Goal: Task Accomplishment & Management: Complete application form

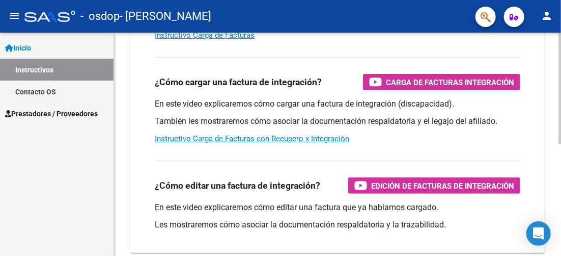
scroll to position [204, 0]
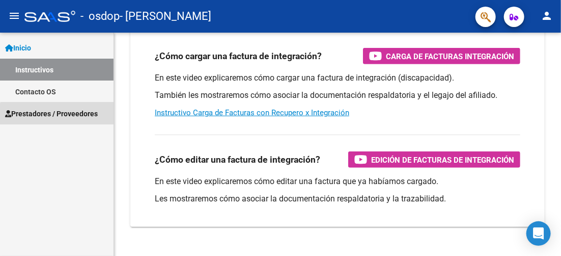
click at [61, 117] on span "Prestadores / Proveedores" at bounding box center [51, 113] width 93 height 11
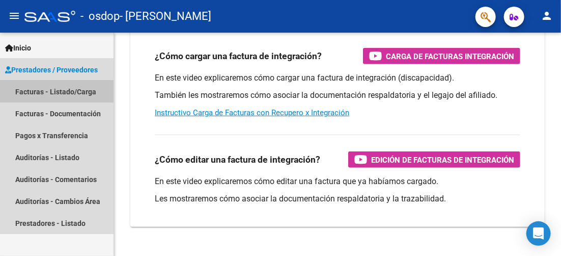
click at [53, 93] on link "Facturas - Listado/Carga" at bounding box center [57, 91] width 114 height 22
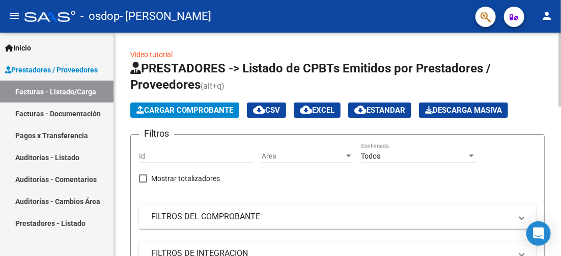
click at [215, 114] on span "Cargar Comprobante" at bounding box center [184, 109] width 97 height 9
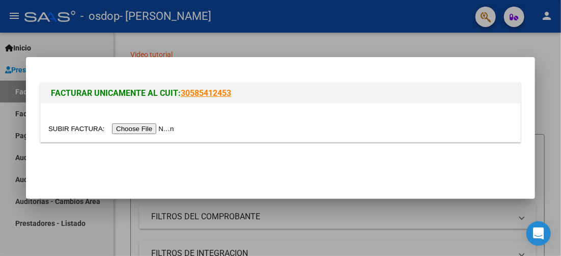
click at [163, 125] on input "file" at bounding box center [112, 128] width 129 height 11
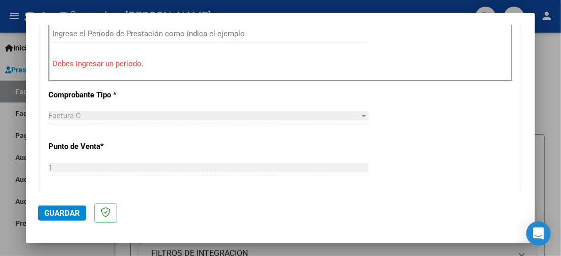
scroll to position [306, 0]
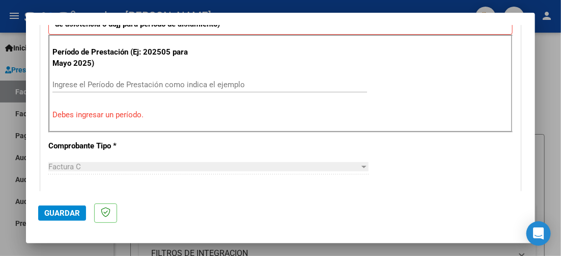
click at [215, 77] on div "Ingrese el Período de Prestación como indica el ejemplo" at bounding box center [209, 84] width 315 height 15
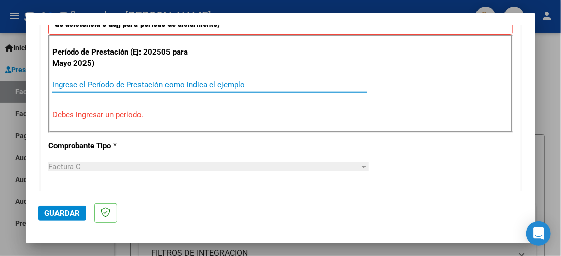
click at [219, 80] on input "Ingrese el Período de Prestación como indica el ejemplo" at bounding box center [209, 84] width 315 height 9
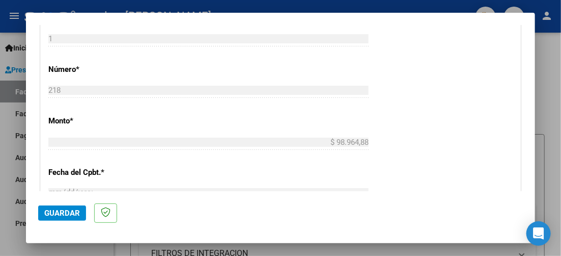
scroll to position [509, 0]
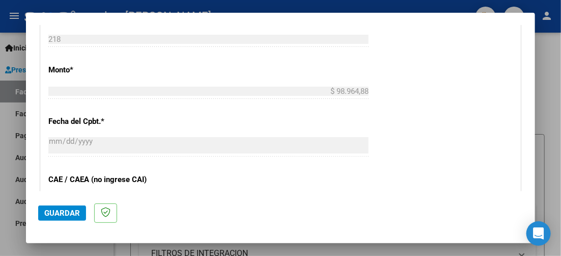
type input "202508"
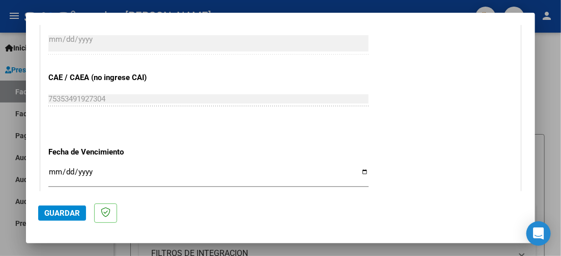
scroll to position [662, 0]
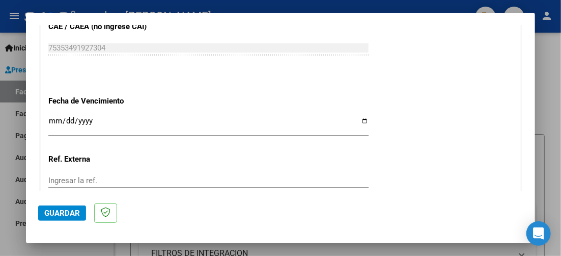
click at [51, 118] on input "Ingresar la fecha" at bounding box center [208, 125] width 320 height 16
click at [361, 117] on input "Ingresar la fecha" at bounding box center [208, 125] width 320 height 16
type input "[DATE]"
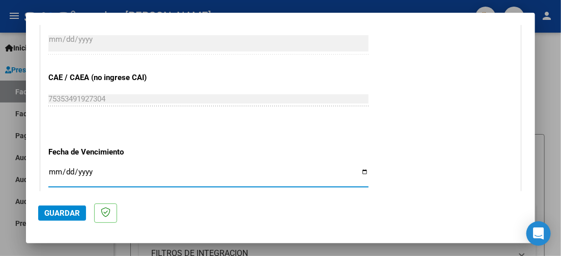
scroll to position [759, 0]
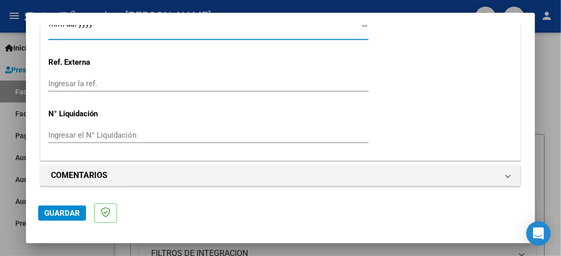
click at [61, 212] on span "Guardar" at bounding box center [62, 212] width 36 height 9
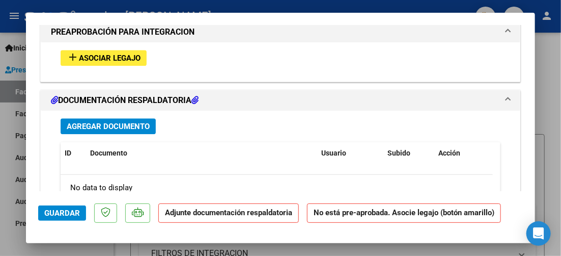
scroll to position [866, 0]
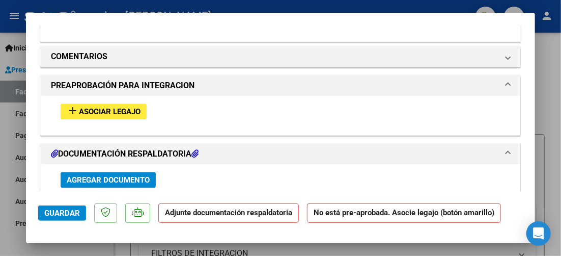
click at [99, 107] on span "Asociar Legajo" at bounding box center [110, 111] width 62 height 9
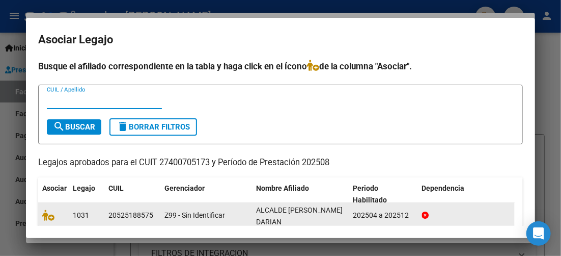
scroll to position [64, 0]
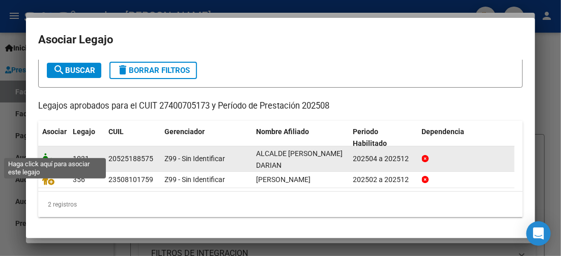
click at [50, 153] on icon at bounding box center [48, 158] width 12 height 11
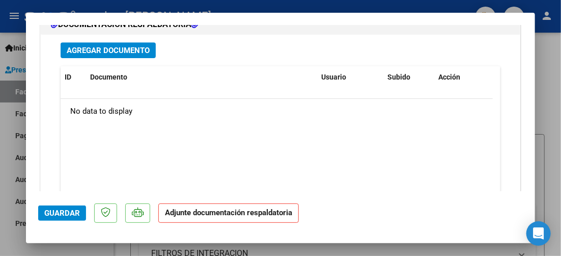
scroll to position [1110, 0]
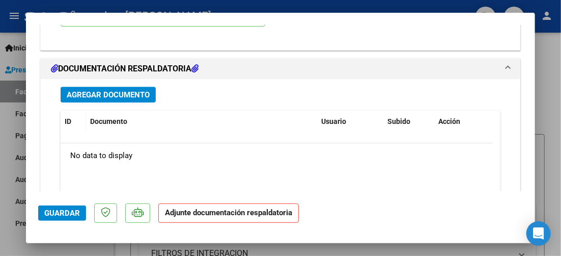
click at [135, 94] on span "Agregar Documento" at bounding box center [108, 94] width 83 height 9
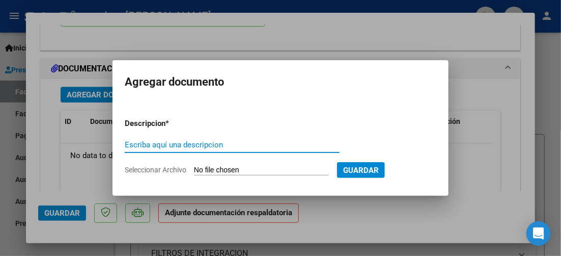
click at [234, 145] on input "Escriba aquí una descripcion" at bounding box center [232, 144] width 215 height 9
type input "Planilla agosto"
click at [250, 166] on input "Seleccionar Archivo" at bounding box center [261, 171] width 135 height 10
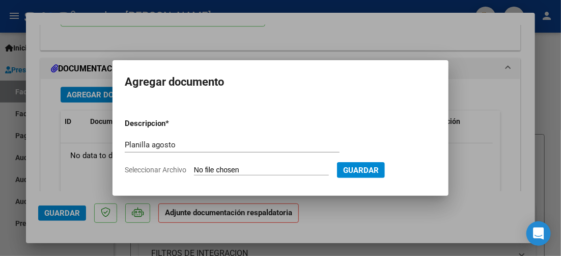
type input "C:\fakepath\Planilla agosto [PERSON_NAME].pdf"
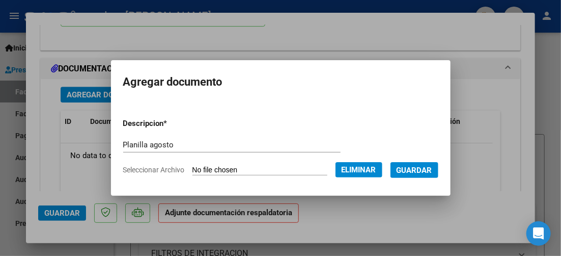
click at [426, 170] on span "Guardar" at bounding box center [415, 170] width 36 height 9
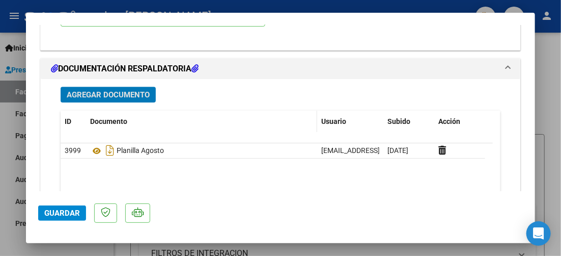
scroll to position [1211, 0]
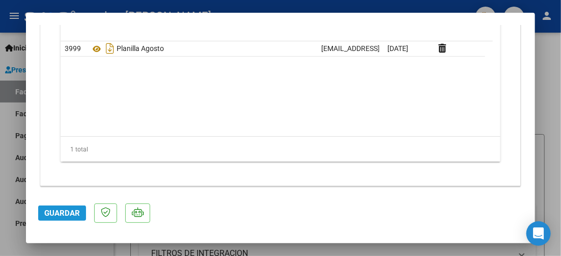
click at [64, 216] on span "Guardar" at bounding box center [62, 212] width 36 height 9
click at [69, 207] on button "Guardar" at bounding box center [62, 212] width 48 height 15
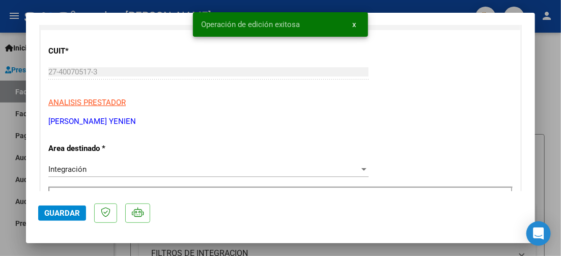
scroll to position [0, 0]
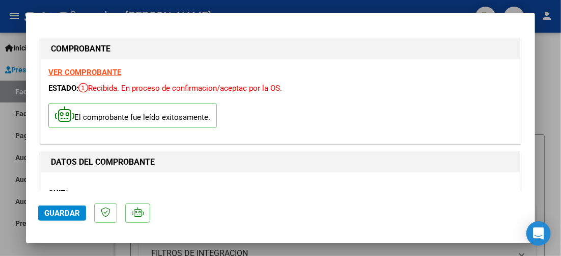
click at [546, 116] on div at bounding box center [280, 128] width 561 height 256
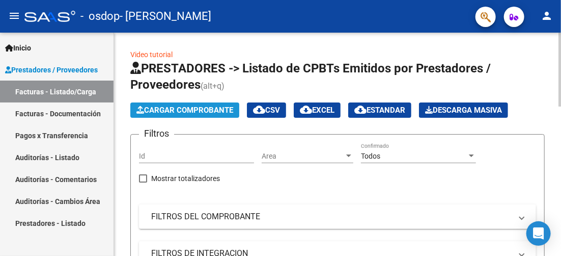
click at [203, 111] on span "Cargar Comprobante" at bounding box center [184, 109] width 97 height 9
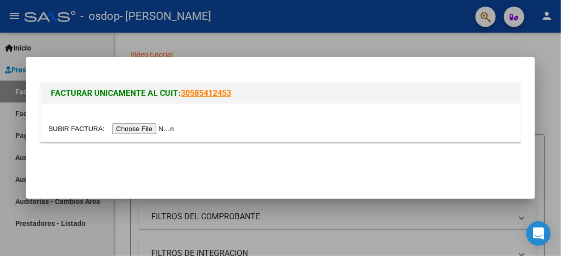
click at [145, 132] on input "file" at bounding box center [112, 128] width 129 height 11
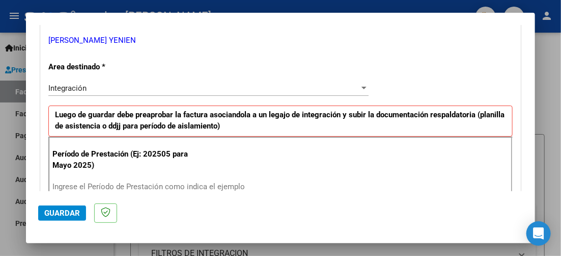
scroll to position [255, 0]
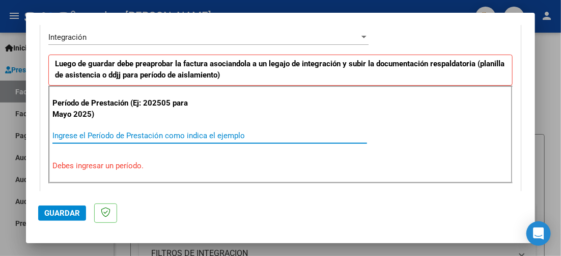
click at [233, 134] on input "Ingrese el Período de Prestación como indica el ejemplo" at bounding box center [209, 135] width 315 height 9
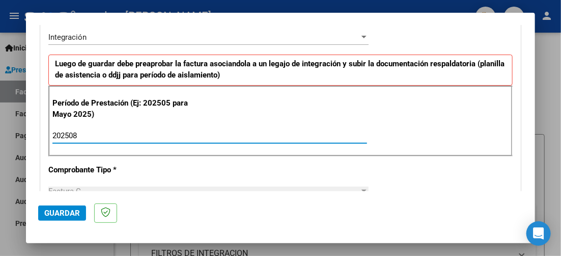
type input "202508"
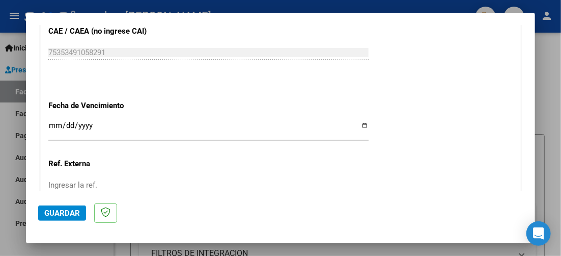
scroll to position [662, 0]
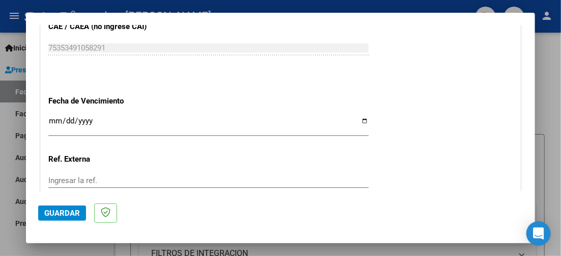
click at [357, 115] on div "Ingresar la fecha" at bounding box center [208, 126] width 320 height 22
click at [360, 117] on input "Ingresar la fecha" at bounding box center [208, 125] width 320 height 16
type input "[DATE]"
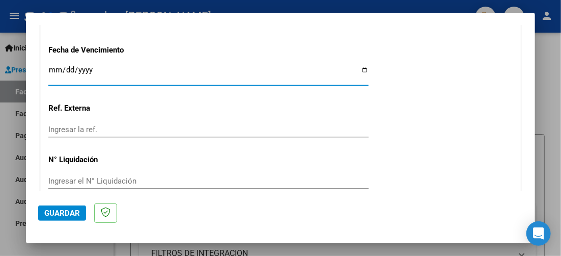
scroll to position [759, 0]
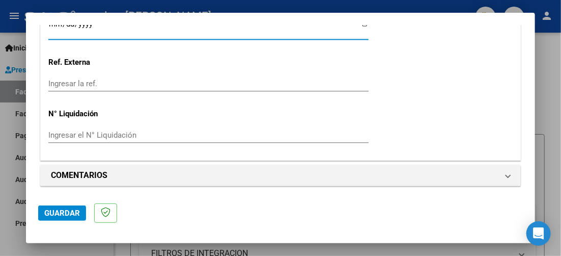
click at [62, 214] on span "Guardar" at bounding box center [62, 212] width 36 height 9
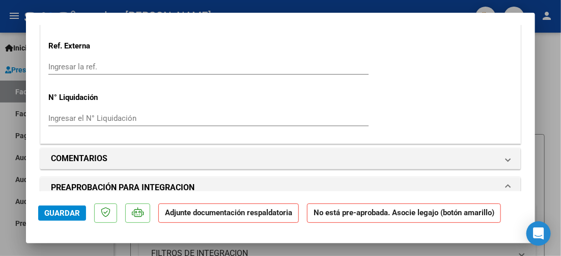
scroll to position [815, 0]
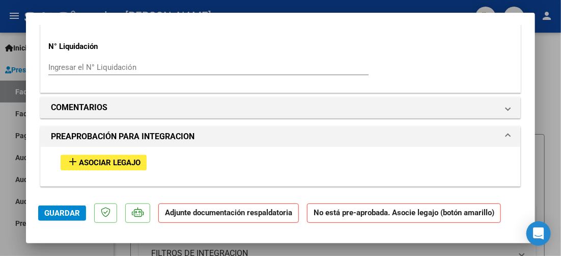
click at [117, 158] on span "Asociar Legajo" at bounding box center [110, 162] width 62 height 9
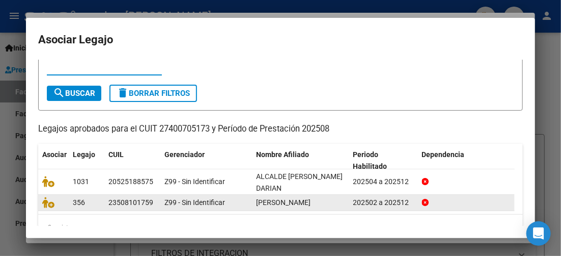
scroll to position [51, 0]
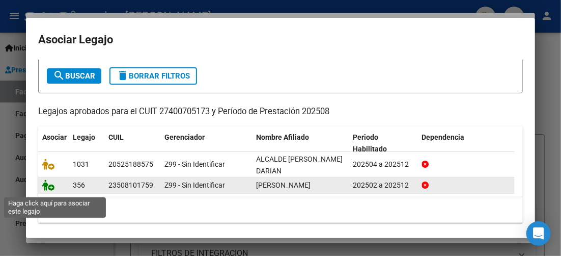
click at [49, 187] on icon at bounding box center [48, 184] width 12 height 11
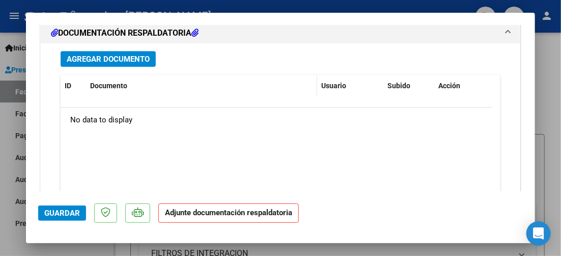
scroll to position [1147, 0]
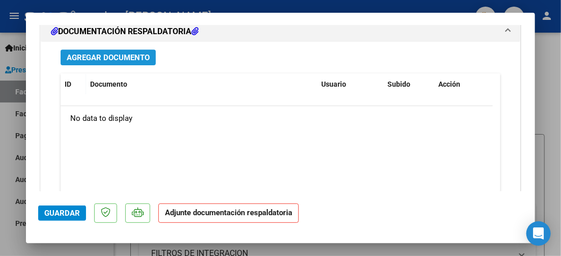
click at [130, 53] on span "Agregar Documento" at bounding box center [108, 57] width 83 height 9
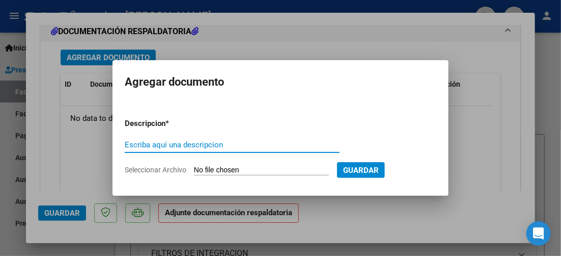
click at [228, 146] on input "Escriba aquí una descripcion" at bounding box center [232, 144] width 215 height 9
type input "Planilla agosto"
click at [283, 163] on form "Descripcion * Planilla agosto Escriba aquí una descripcion Seleccionar Archivo …" at bounding box center [281, 146] width 312 height 73
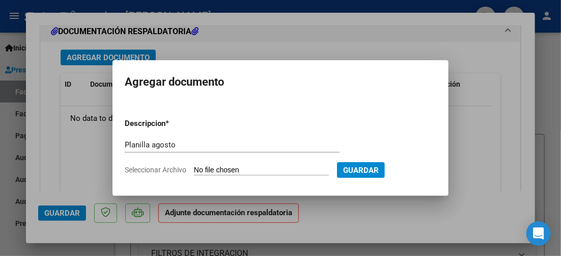
click at [260, 169] on input "Seleccionar Archivo" at bounding box center [261, 171] width 135 height 10
type input "C:\fakepath\Planilla [PERSON_NAME].pdf"
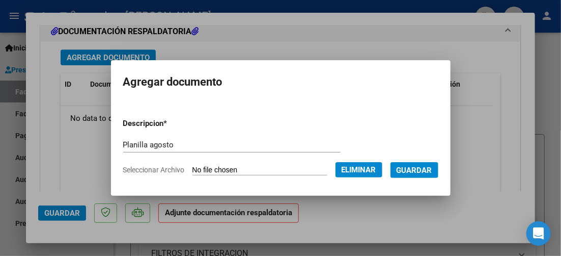
click at [431, 163] on button "Guardar" at bounding box center [415, 170] width 48 height 16
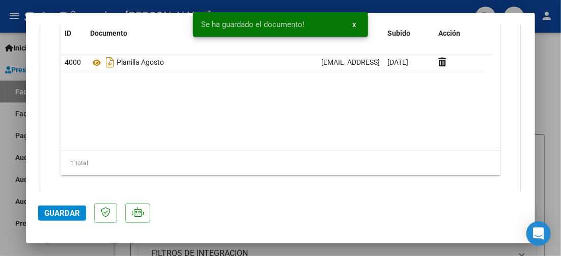
scroll to position [1211, 0]
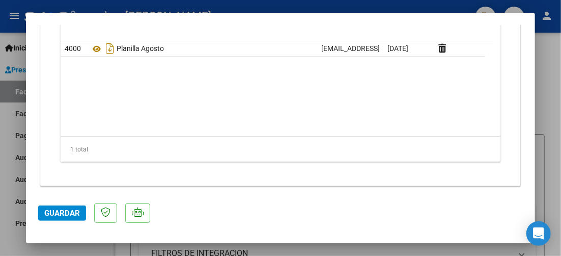
click at [64, 211] on span "Guardar" at bounding box center [62, 212] width 36 height 9
click at [65, 209] on span "Guardar" at bounding box center [62, 212] width 36 height 9
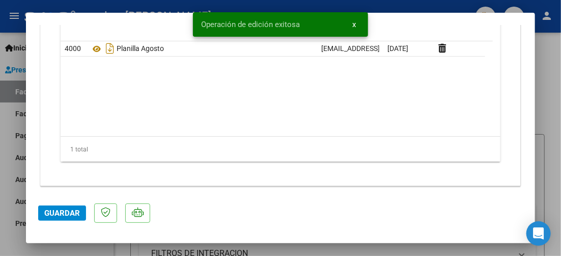
click at [354, 23] on span "x" at bounding box center [354, 24] width 4 height 9
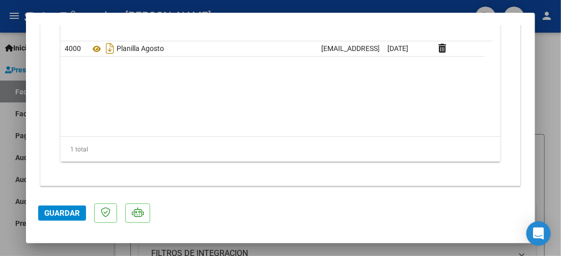
scroll to position [1161, 0]
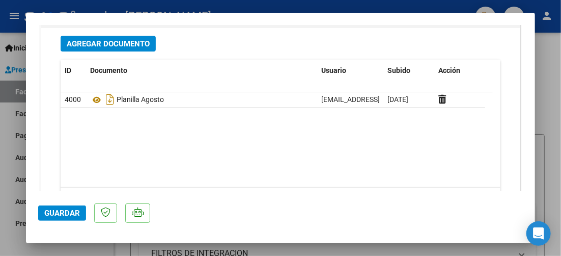
click at [542, 96] on div at bounding box center [280, 128] width 561 height 256
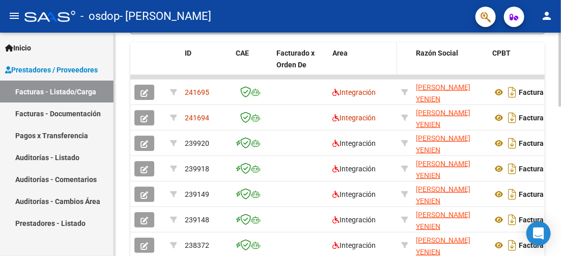
scroll to position [306, 0]
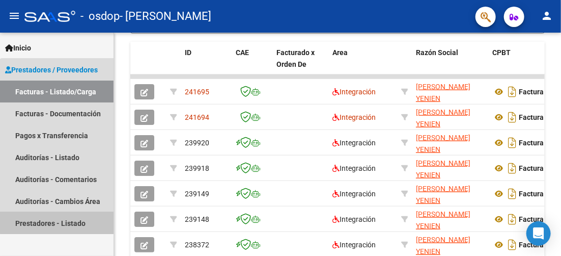
click at [76, 216] on link "Prestadores - Listado" at bounding box center [57, 223] width 114 height 22
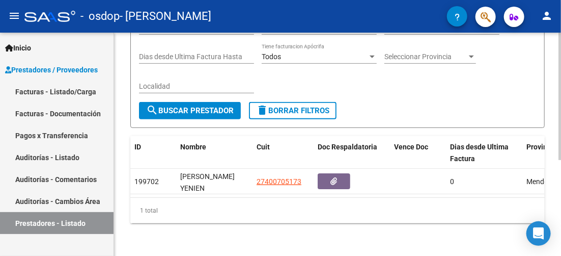
drag, startPoint x: 265, startPoint y: 207, endPoint x: 341, endPoint y: 200, distance: 76.7
click at [341, 200] on div "1 total" at bounding box center [337, 210] width 415 height 25
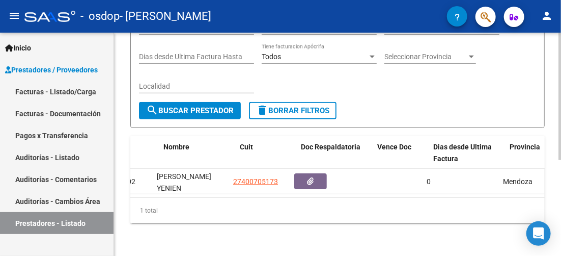
scroll to position [0, 17]
drag, startPoint x: 331, startPoint y: 200, endPoint x: 320, endPoint y: 200, distance: 10.7
click at [320, 200] on div "1 total" at bounding box center [337, 210] width 415 height 25
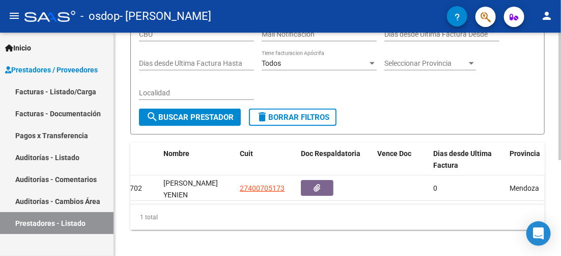
scroll to position [168, 0]
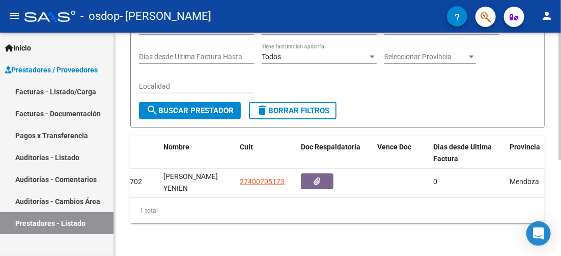
click at [212, 107] on button "search Buscar Prestador" at bounding box center [190, 110] width 102 height 17
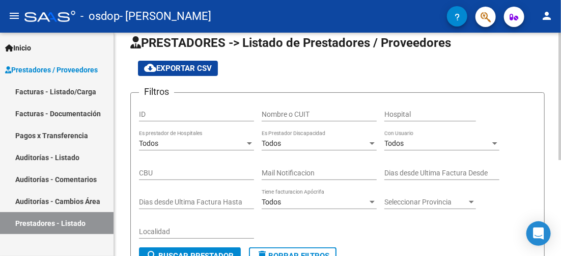
scroll to position [0, 0]
